Goal: Check status: Check status

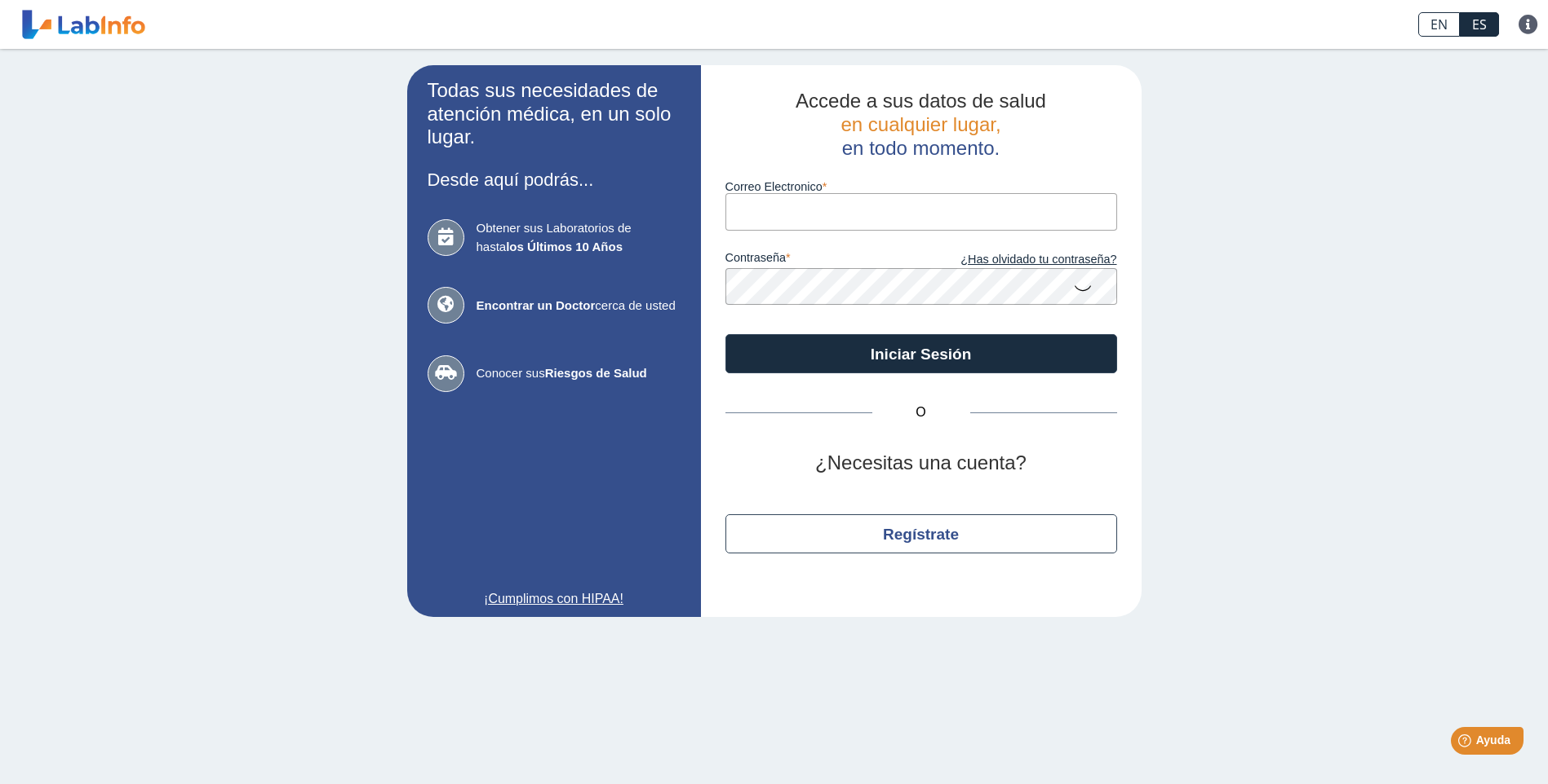
click at [780, 219] on input "Correo Electronico" at bounding box center [921, 212] width 392 height 36
type input "F"
type input "[EMAIL_ADDRESS][DOMAIN_NAME]"
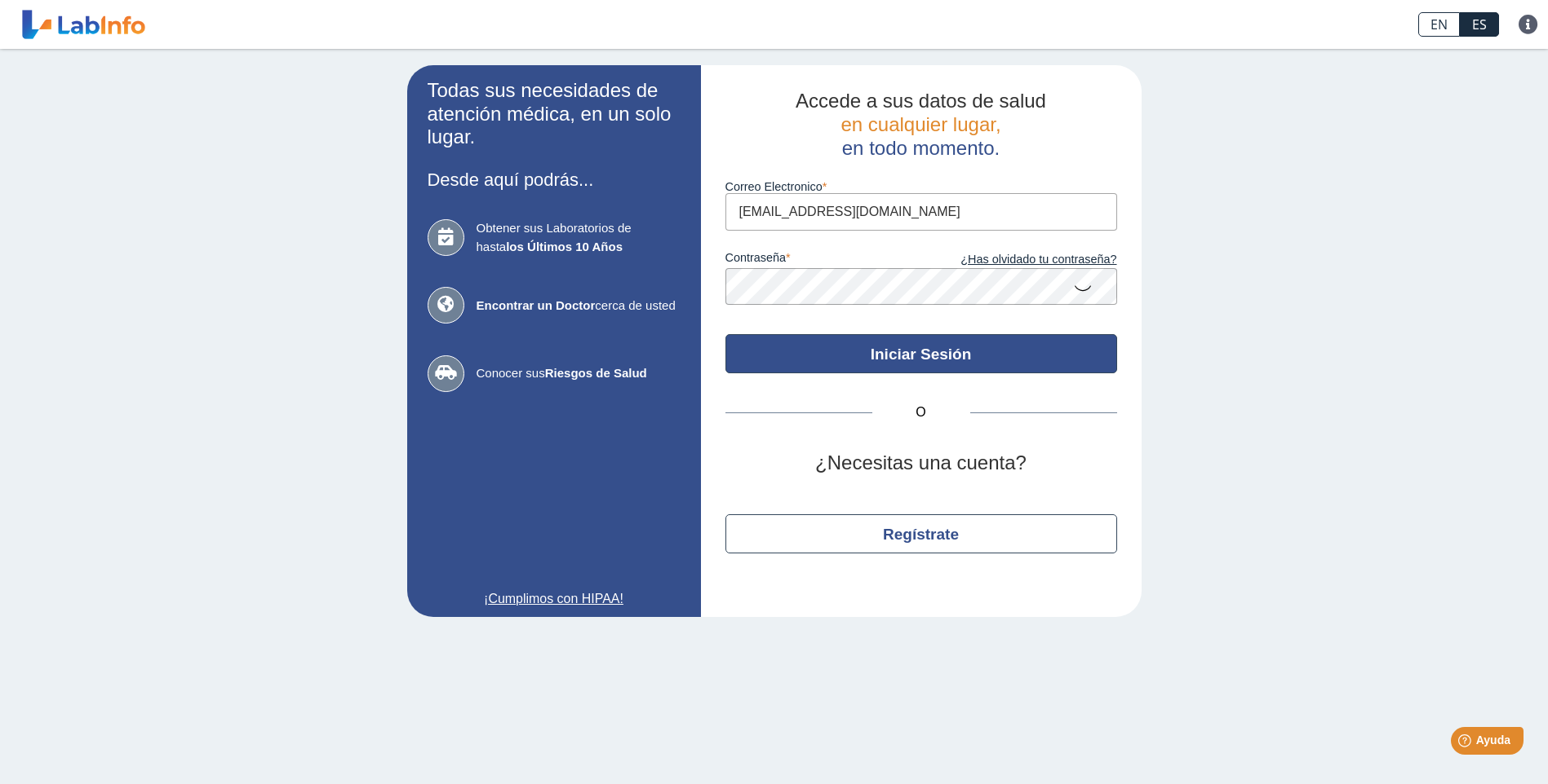
click at [964, 356] on button "Iniciar Sesión" at bounding box center [921, 353] width 392 height 39
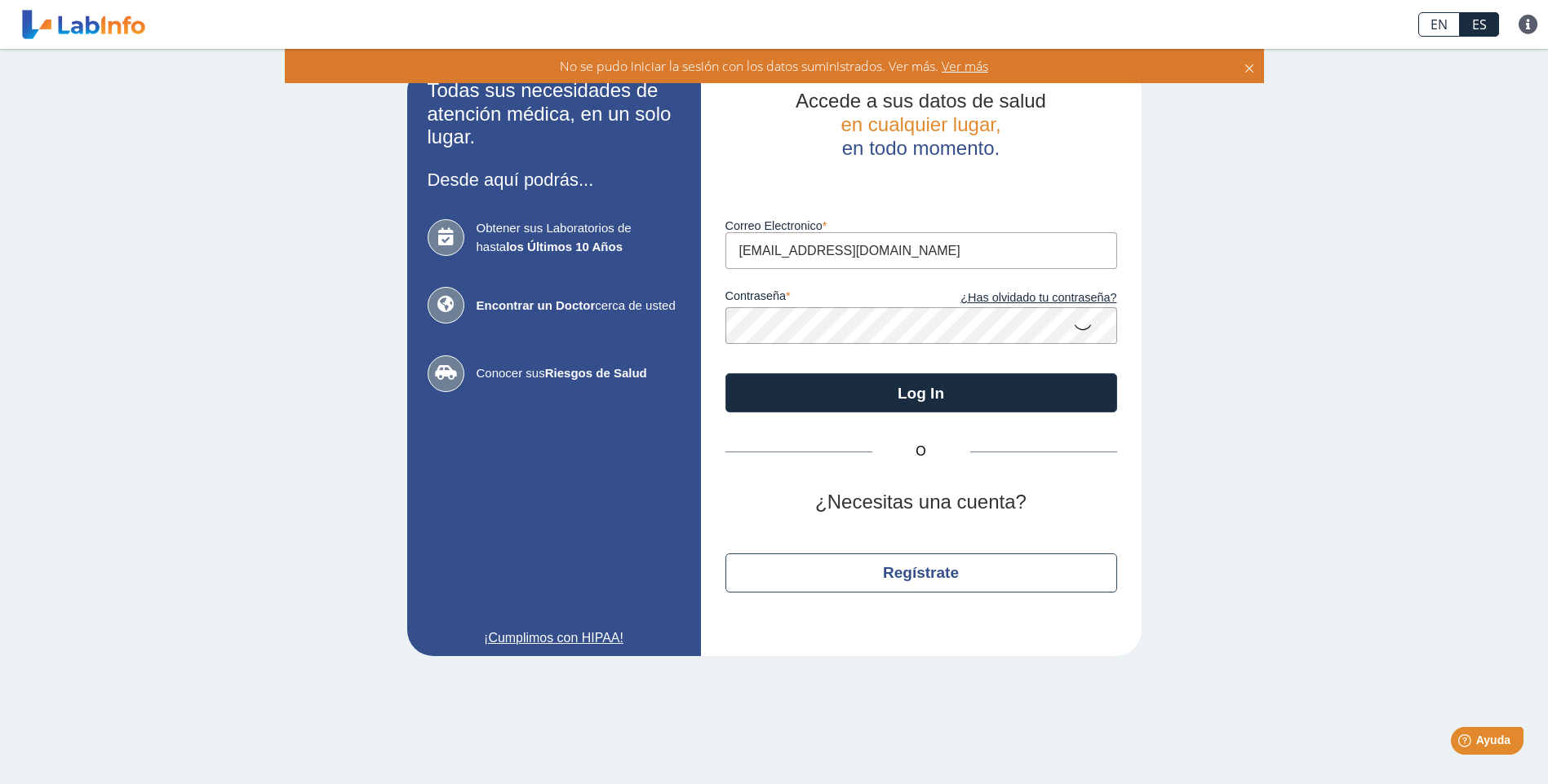
click at [1088, 331] on icon at bounding box center [1083, 326] width 20 height 32
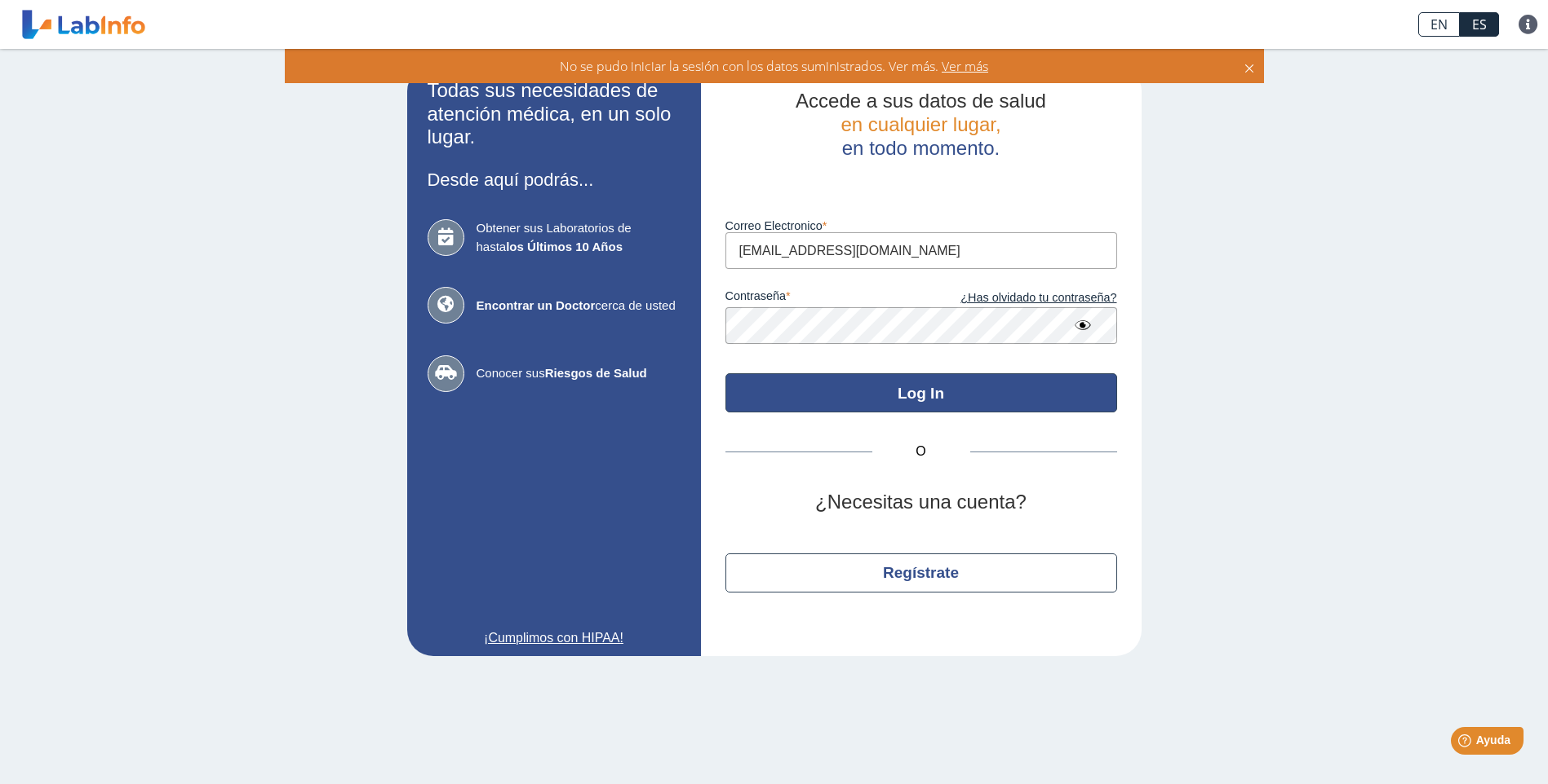
click at [920, 392] on button "Log In" at bounding box center [921, 392] width 392 height 39
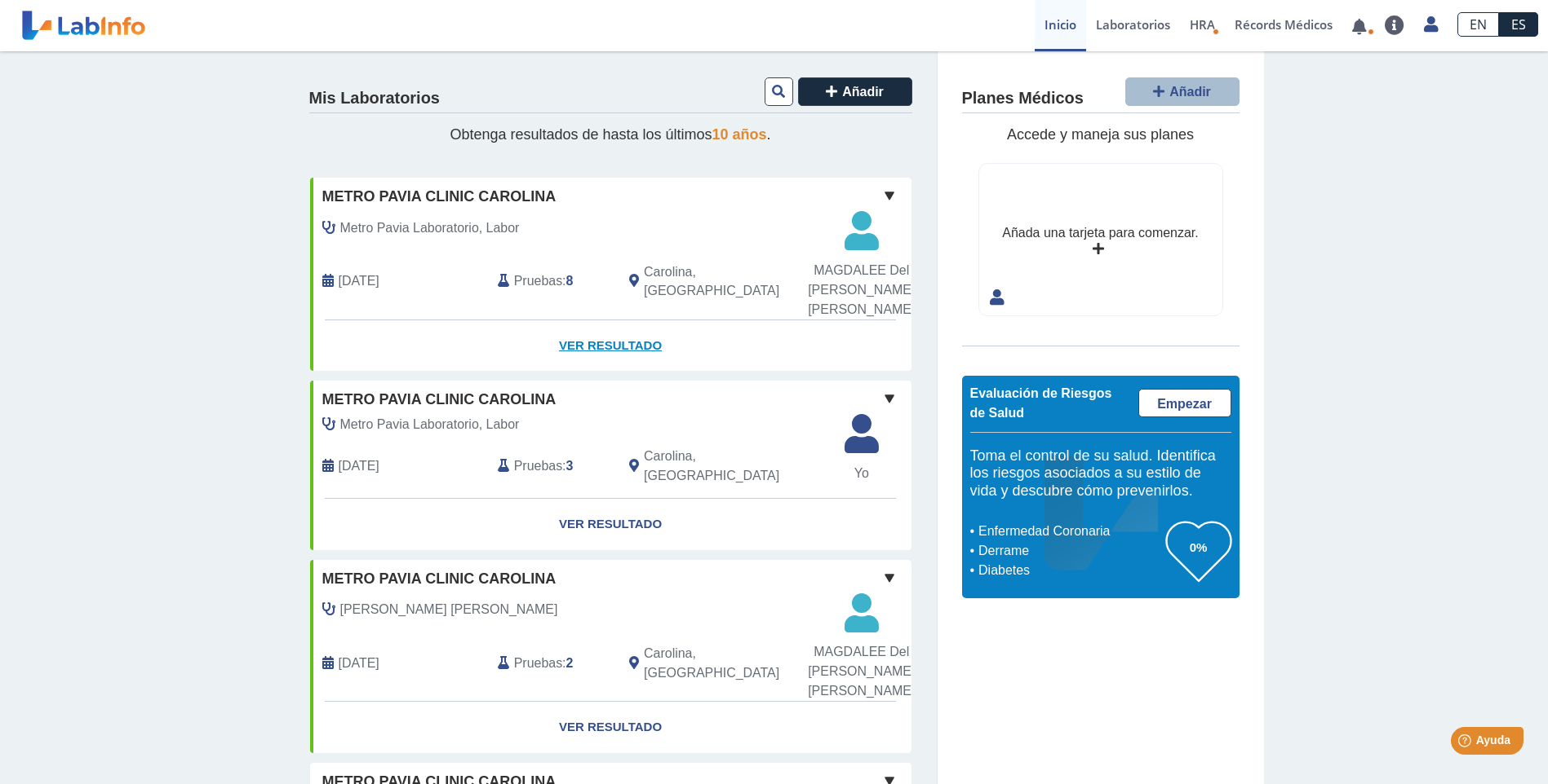
click at [604, 346] on link "Ver Resultado" at bounding box center [611, 346] width 602 height 52
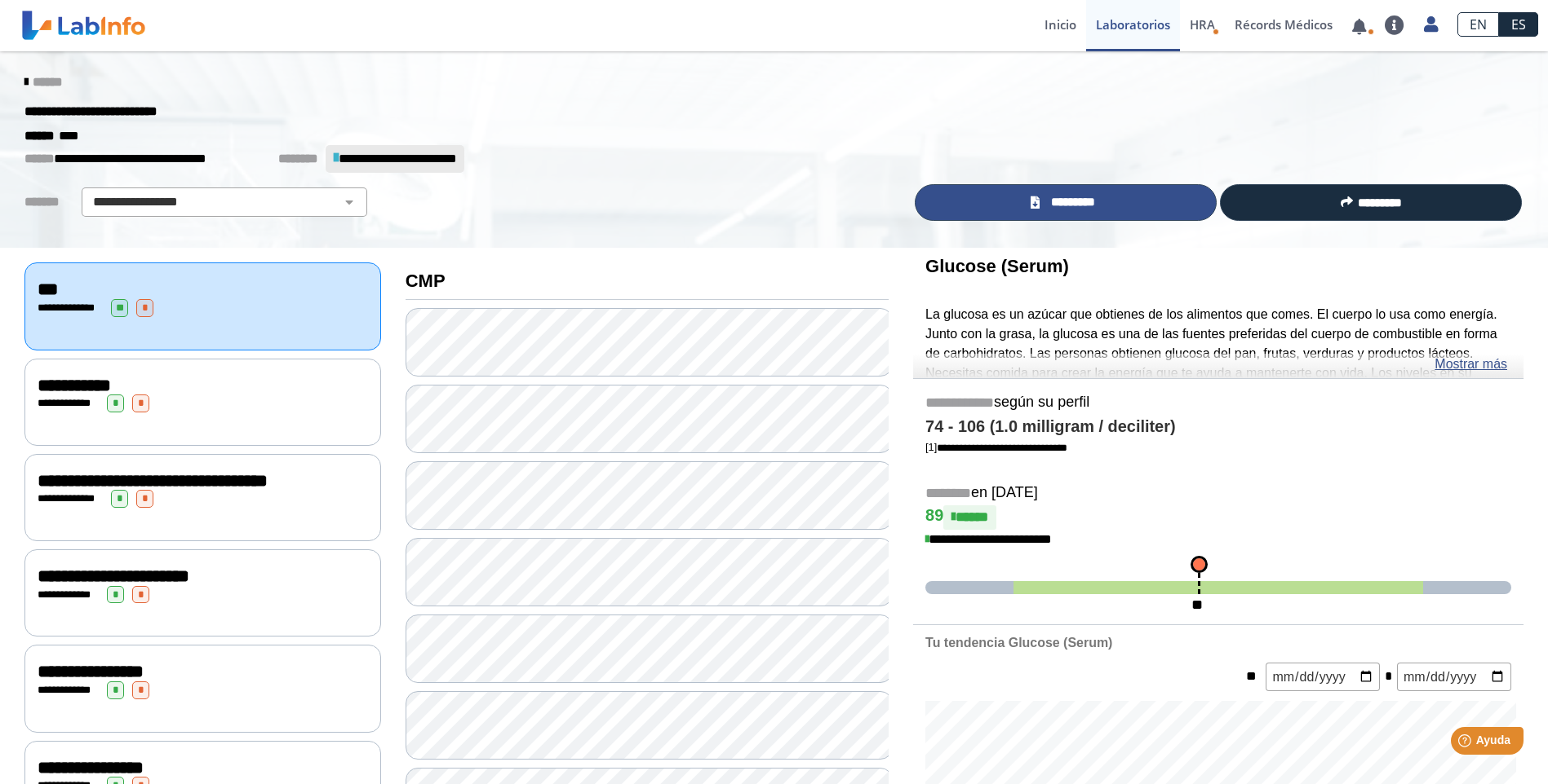
click at [1074, 201] on span "*********" at bounding box center [1073, 203] width 56 height 19
